Goal: Transaction & Acquisition: Obtain resource

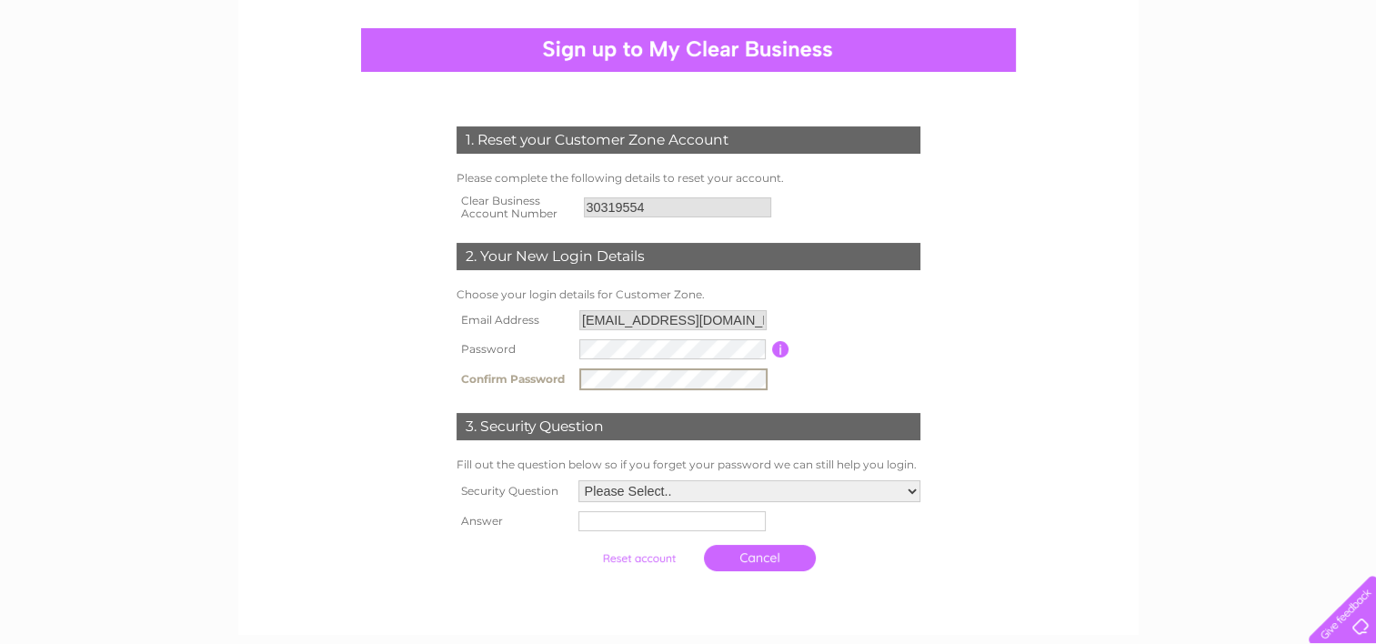
scroll to position [182, 0]
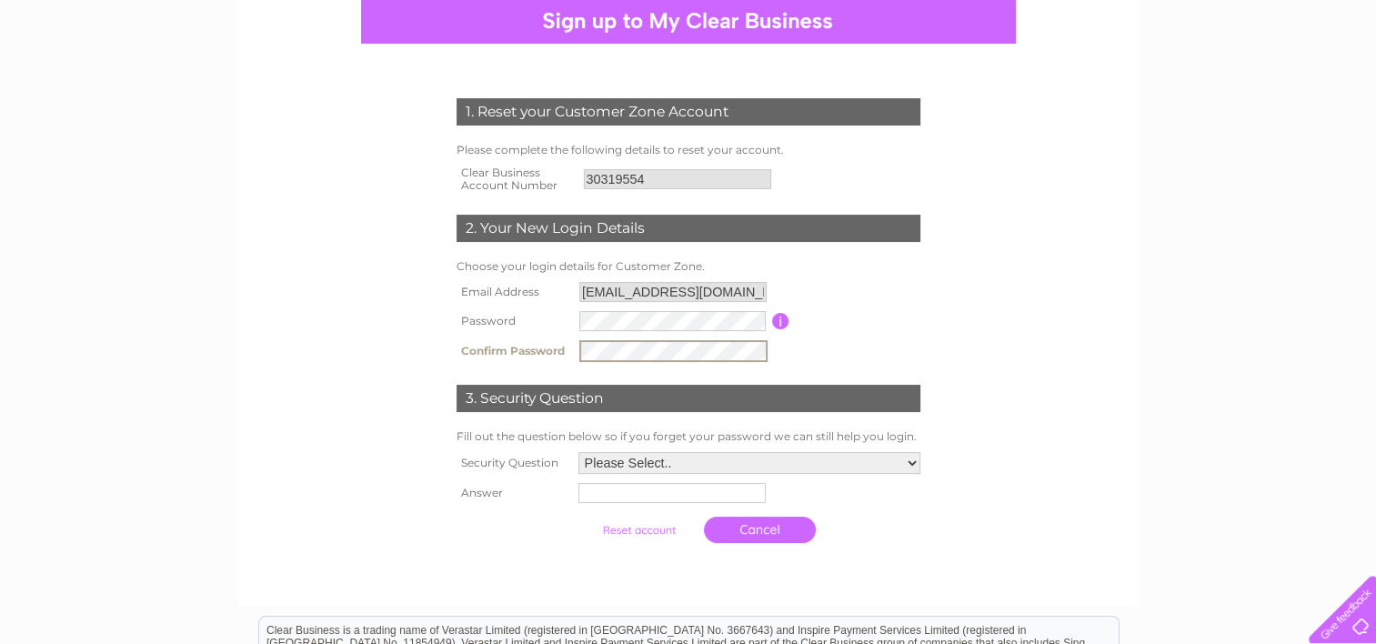
click at [791, 468] on select "Please Select.. In what town or city was your first job? In what town or city d…" at bounding box center [750, 463] width 342 height 22
select select "1"
click at [577, 451] on select "Please Select.. In what town or city was your first job? In what town or city d…" at bounding box center [749, 462] width 344 height 24
click at [719, 492] on input "text" at bounding box center [673, 492] width 189 height 22
type input "Glasgow"
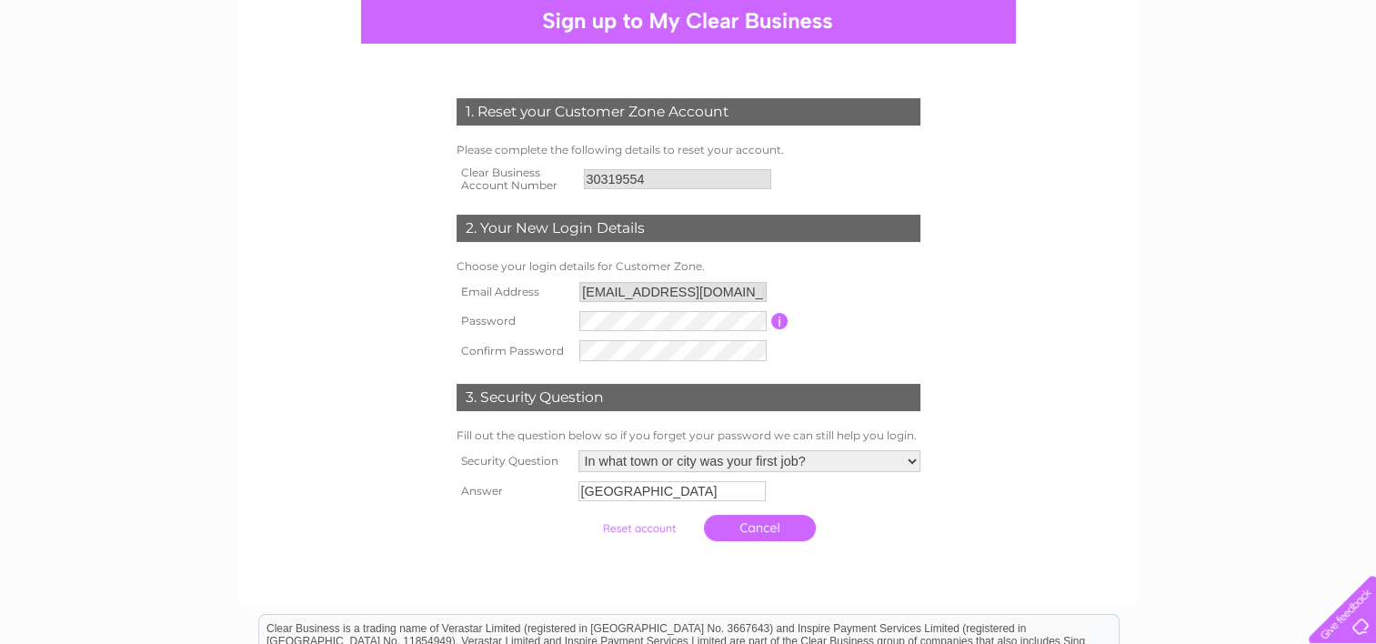
click at [666, 530] on input "submit" at bounding box center [639, 528] width 112 height 25
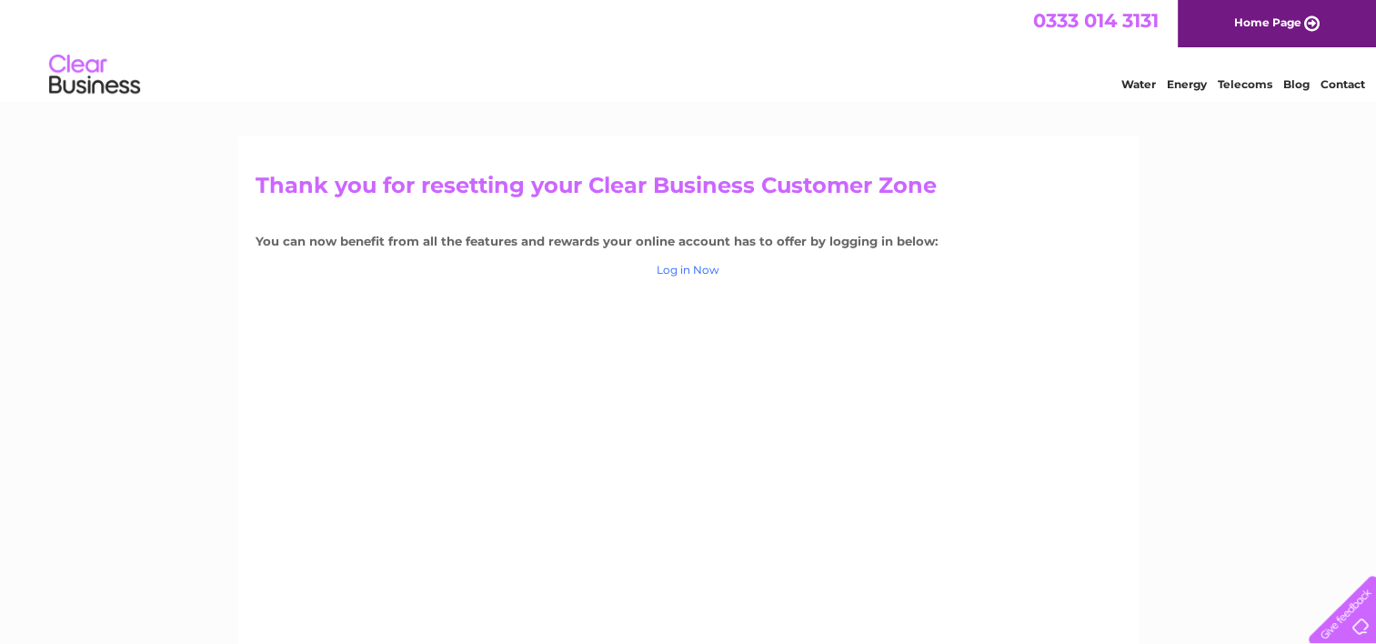
click at [674, 271] on link "Log in Now" at bounding box center [688, 270] width 63 height 14
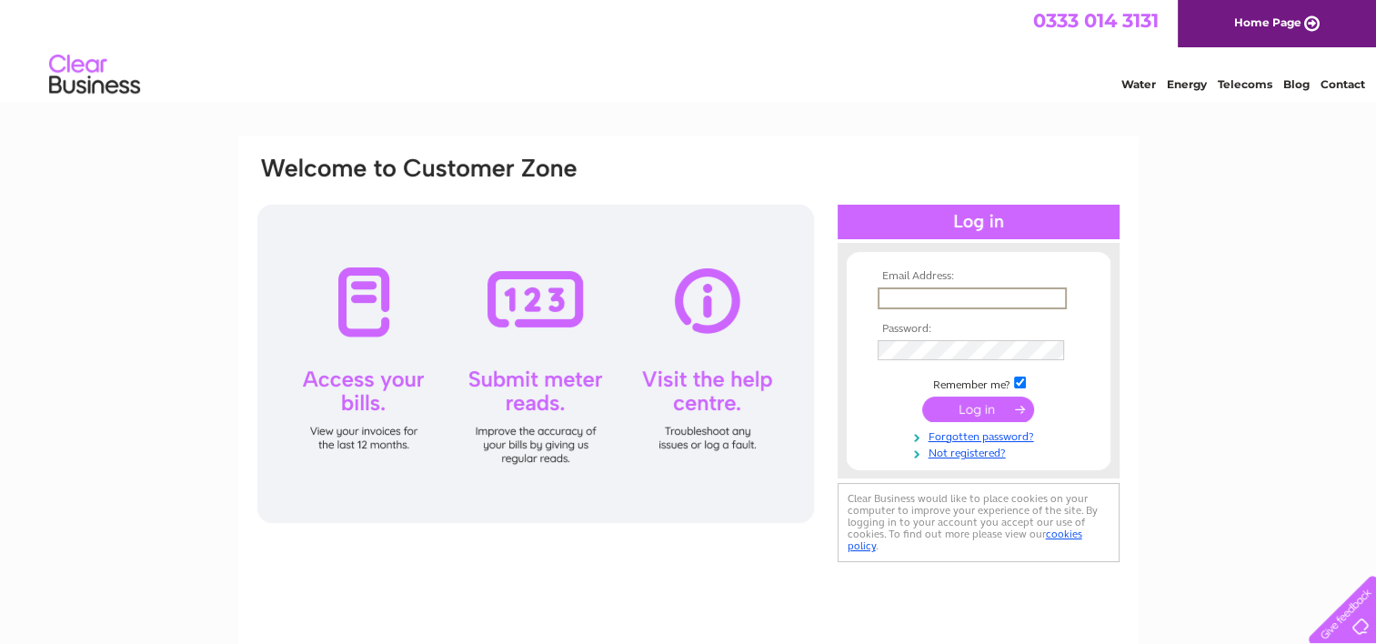
click at [891, 296] on input "text" at bounding box center [972, 298] width 189 height 22
type input "property@atsipp.co.uk"
click at [972, 407] on input "submit" at bounding box center [978, 408] width 112 height 25
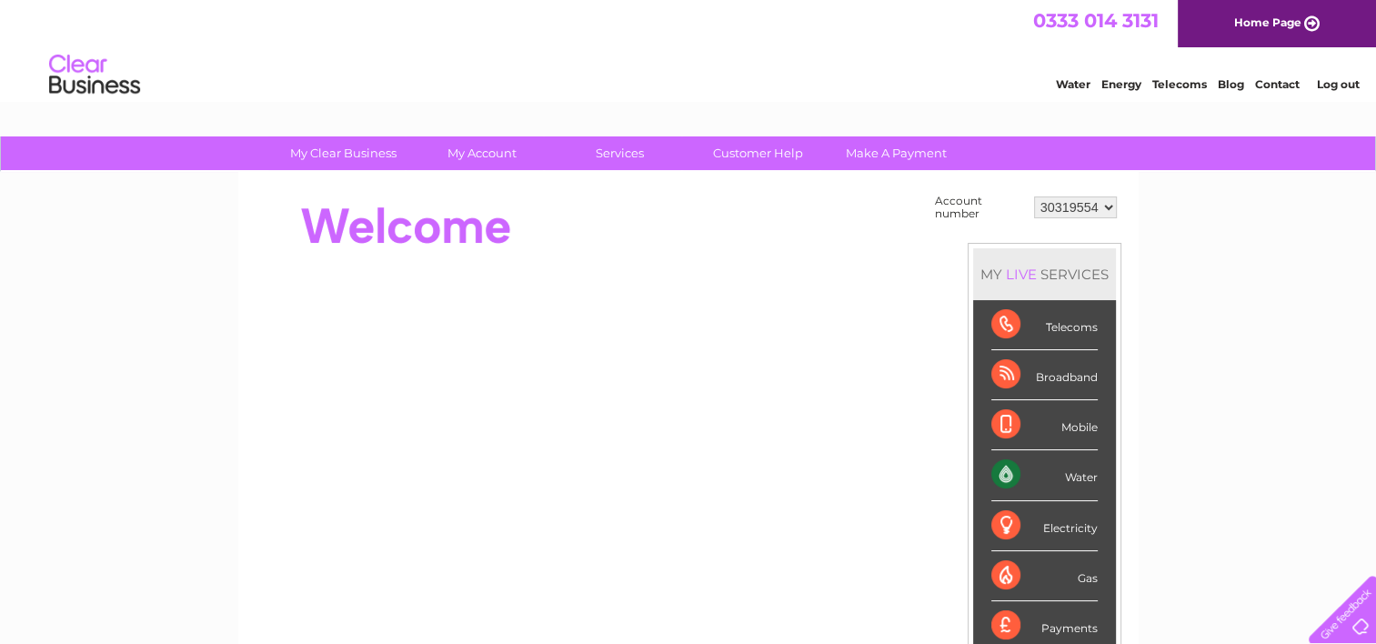
click at [1105, 207] on select "30319554" at bounding box center [1075, 207] width 83 height 22
click at [1103, 207] on select "30319554" at bounding box center [1075, 207] width 83 height 22
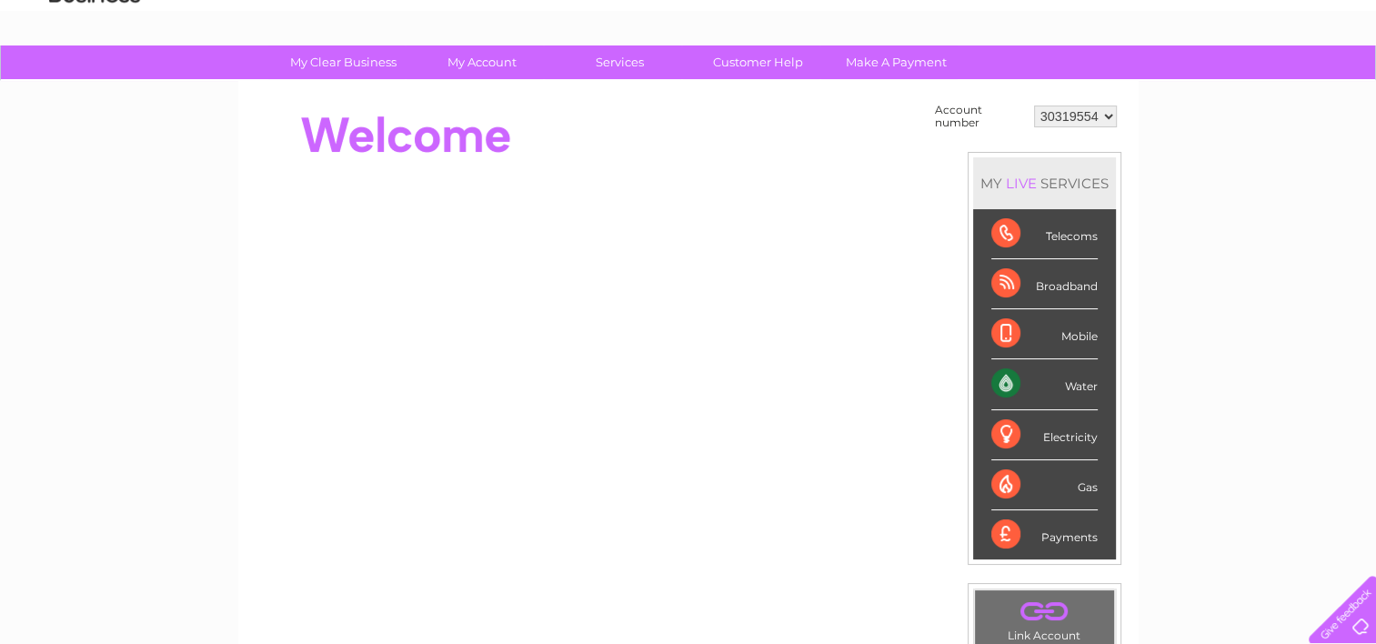
click at [1044, 388] on div "Water" at bounding box center [1045, 384] width 106 height 50
click at [1083, 388] on div "Water" at bounding box center [1045, 384] width 106 height 50
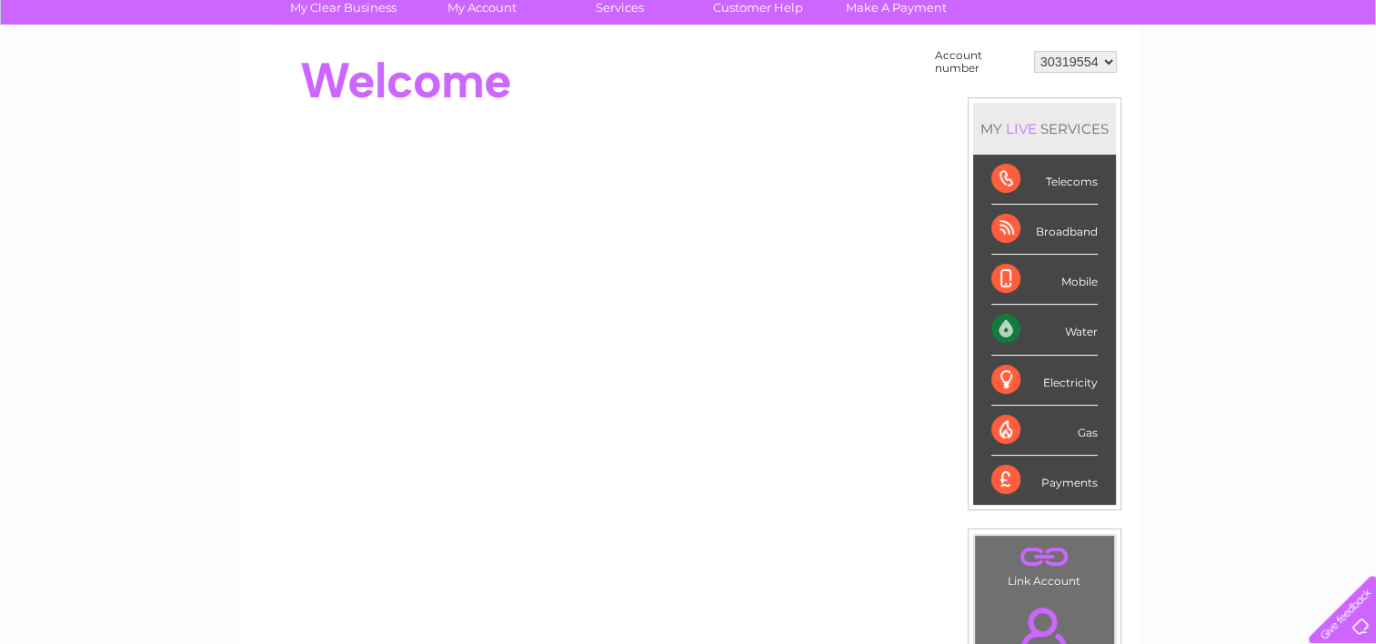
scroll to position [0, 0]
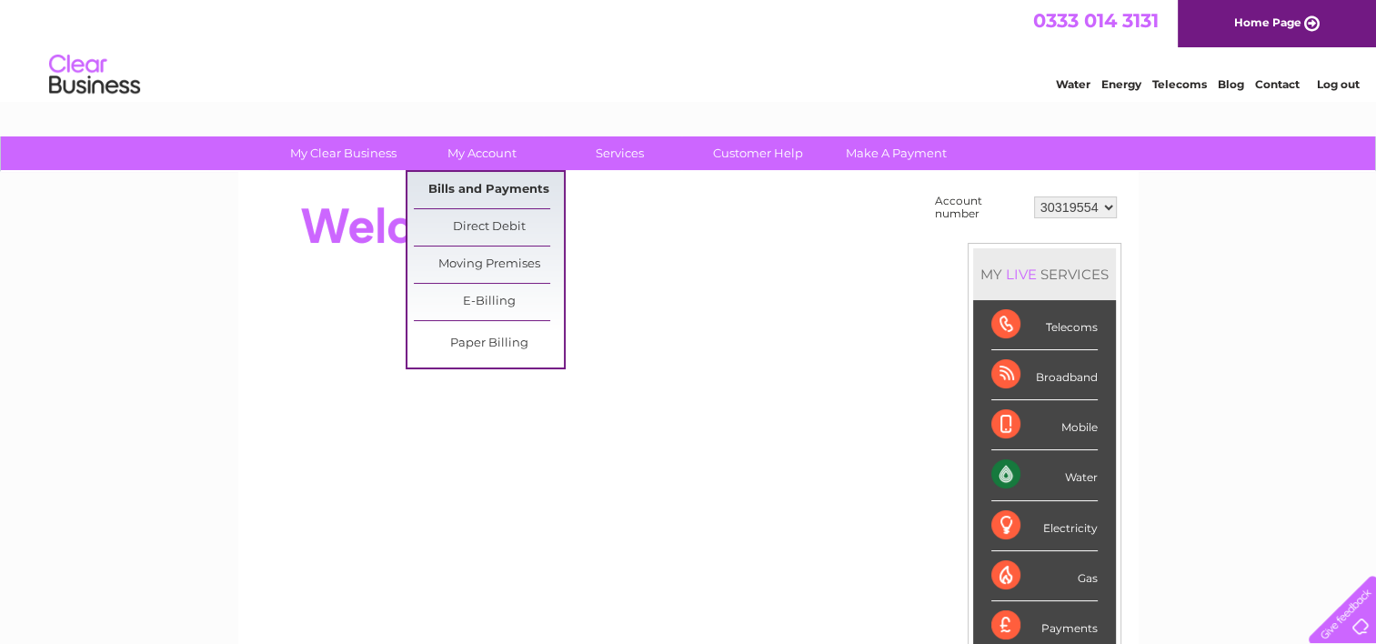
click at [469, 178] on link "Bills and Payments" at bounding box center [489, 190] width 150 height 36
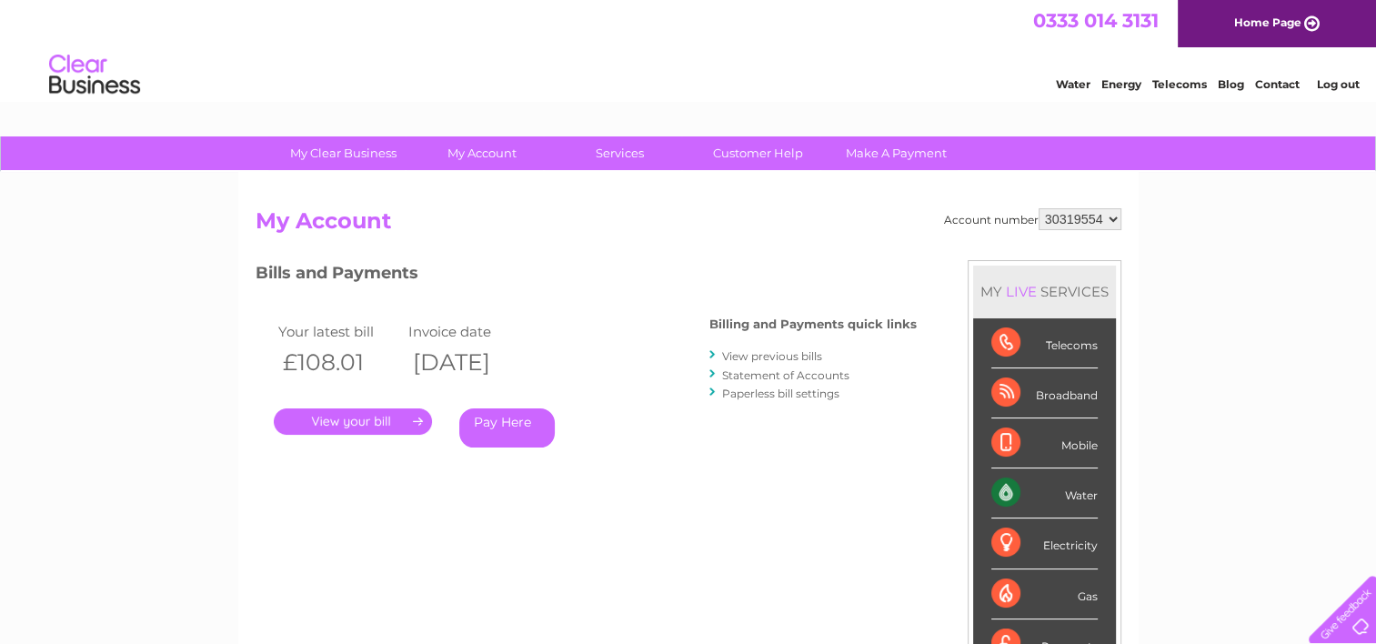
click at [368, 421] on link "." at bounding box center [353, 421] width 158 height 26
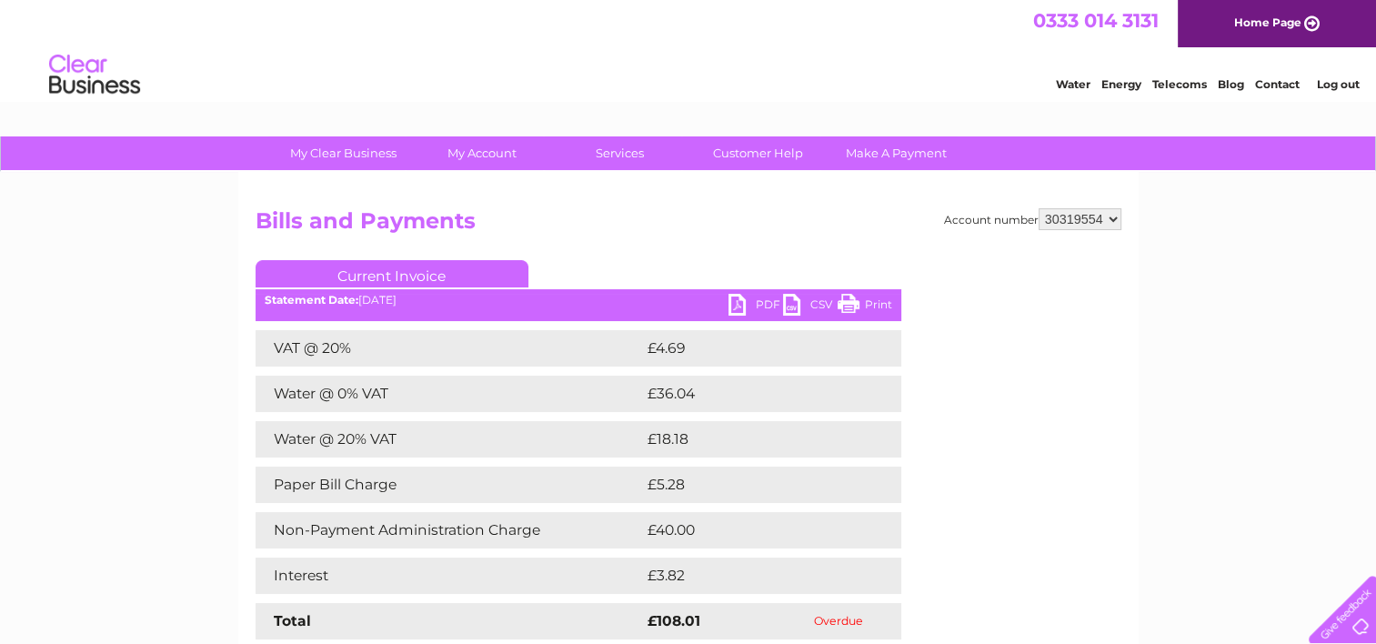
click at [740, 295] on link "PDF" at bounding box center [756, 307] width 55 height 26
click at [1331, 79] on link "Log out" at bounding box center [1337, 84] width 43 height 14
